Goal: Entertainment & Leisure: Consume media (video, audio)

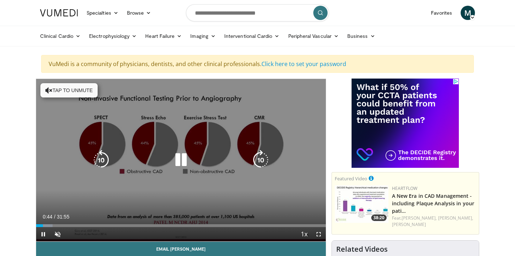
click at [74, 90] on button "Tap to unmute" at bounding box center [68, 90] width 57 height 14
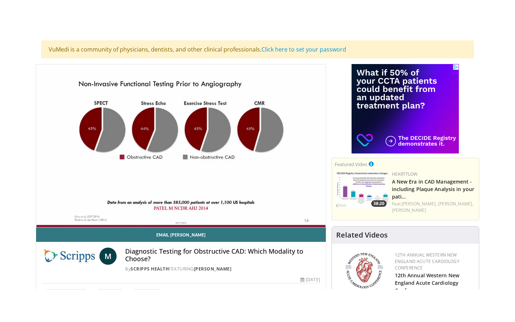
scroll to position [52, 0]
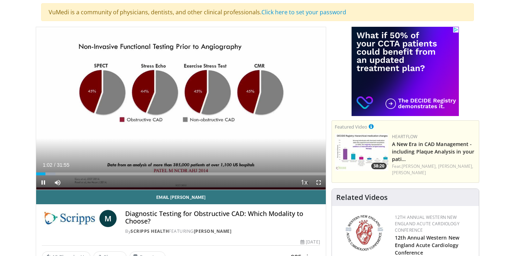
click at [320, 183] on video-js "**********" at bounding box center [181, 108] width 290 height 163
click at [318, 182] on span "Video Player" at bounding box center [319, 183] width 14 height 14
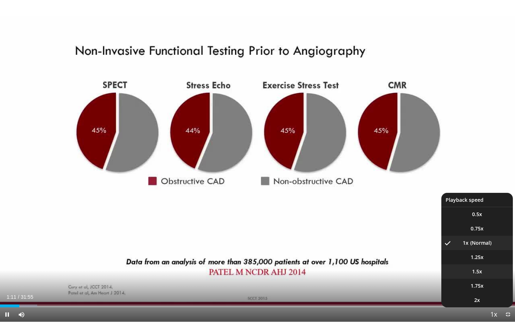
click at [485, 256] on li "1.5x" at bounding box center [477, 271] width 72 height 14
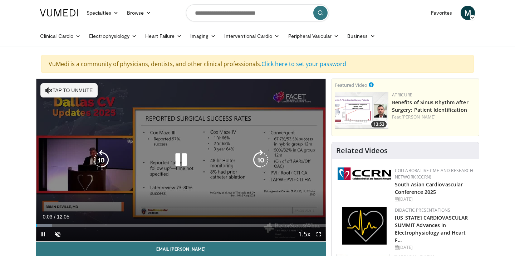
click at [53, 92] on button "Tap to unmute" at bounding box center [68, 90] width 57 height 14
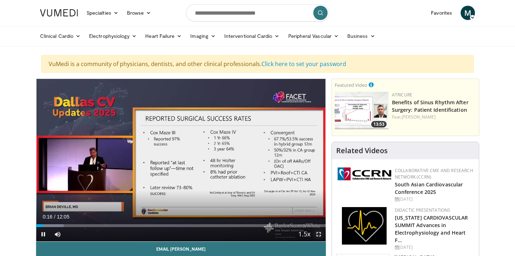
click at [319, 232] on span "Video Player" at bounding box center [319, 234] width 14 height 14
